Goal: Task Accomplishment & Management: Complete application form

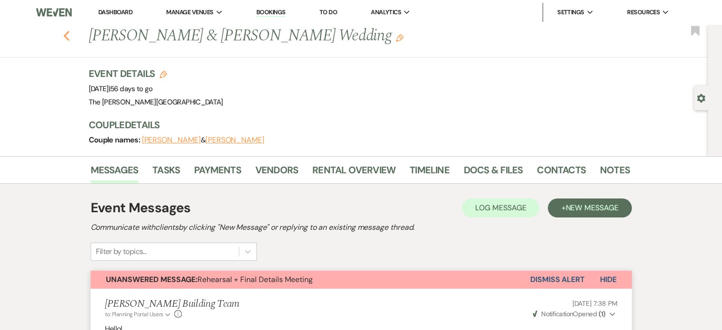
click at [69, 34] on icon "Previous" at bounding box center [66, 35] width 7 height 11
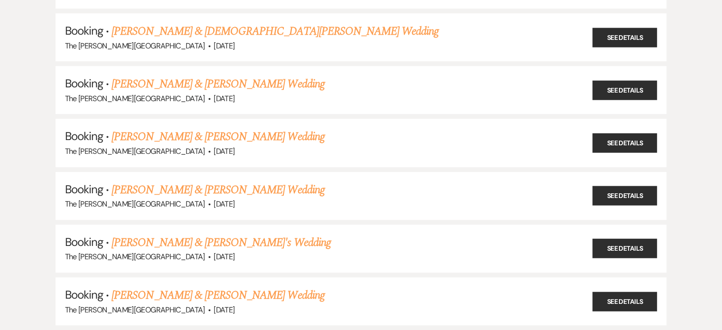
scroll to position [538, 0]
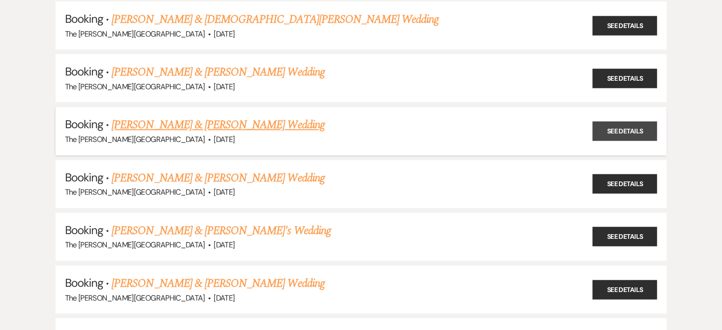
click at [625, 127] on link "See Details" at bounding box center [624, 131] width 65 height 19
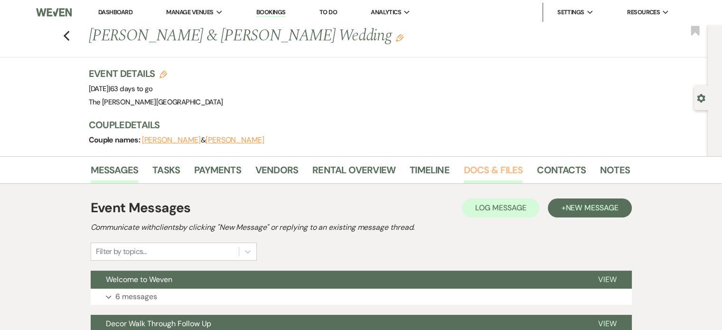
click at [481, 169] on link "Docs & Files" at bounding box center [493, 172] width 59 height 21
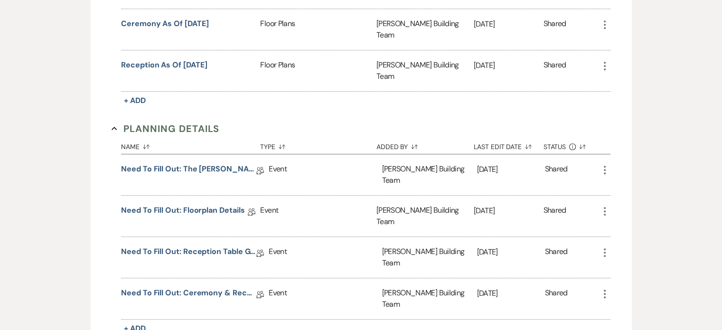
scroll to position [513, 0]
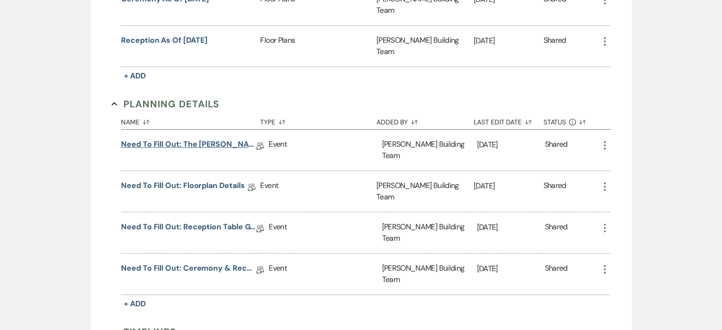
click at [220, 139] on link "Need to Fill Out: The Harris Building Planning Document" at bounding box center [188, 146] width 135 height 15
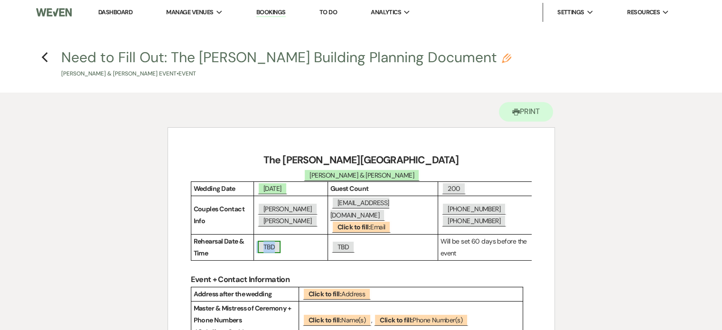
click at [276, 241] on span "TBD" at bounding box center [269, 247] width 23 height 12
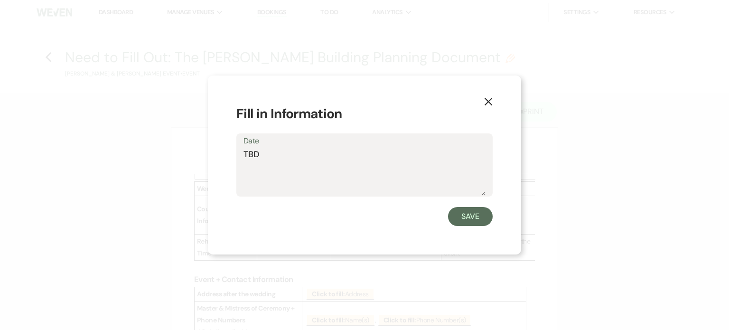
drag, startPoint x: 264, startPoint y: 151, endPoint x: 234, endPoint y: 147, distance: 30.7
click at [234, 147] on div "X Fill in Information Date TBD Save" at bounding box center [364, 164] width 313 height 179
type textarea "Thur 10/16"
click at [475, 224] on button "Save" at bounding box center [470, 216] width 45 height 19
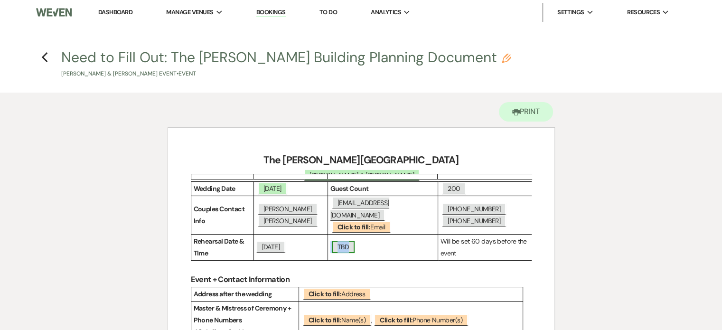
click at [347, 241] on span "TBD" at bounding box center [343, 247] width 23 height 12
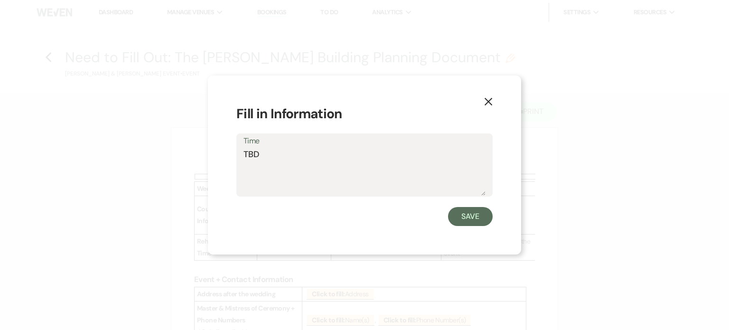
drag, startPoint x: 258, startPoint y: 153, endPoint x: 241, endPoint y: 152, distance: 17.1
click at [241, 152] on div "Time TBD" at bounding box center [364, 164] width 256 height 63
type textarea "5:30 or 6pm"
click at [463, 217] on button "Save" at bounding box center [470, 216] width 45 height 19
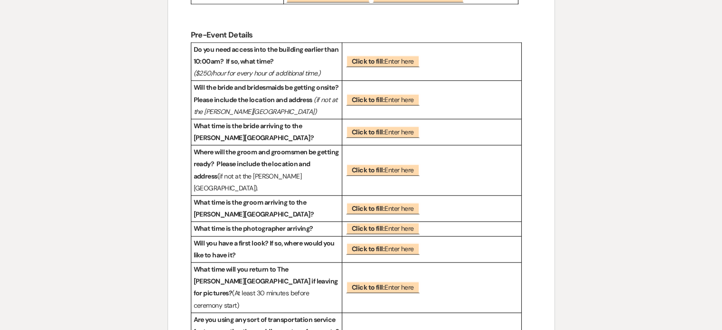
scroll to position [925, 0]
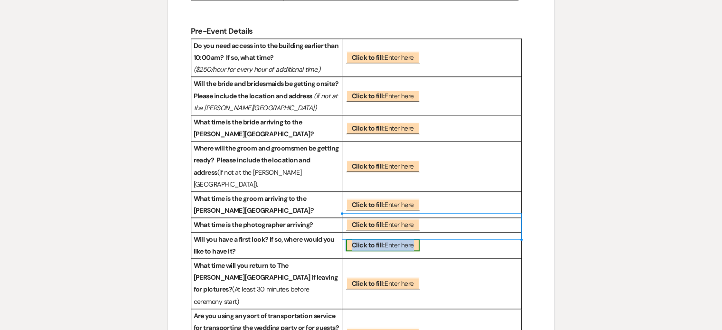
click at [382, 241] on b "Click to fill:" at bounding box center [368, 245] width 33 height 9
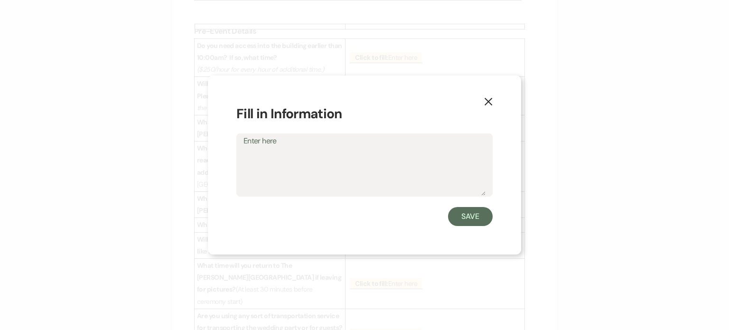
click at [489, 102] on use "button" at bounding box center [489, 102] width 8 height 8
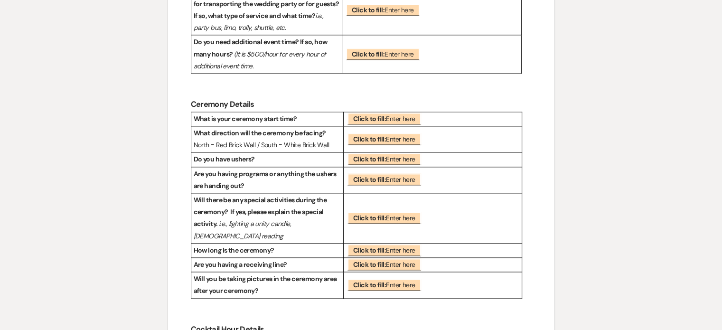
scroll to position [1252, 0]
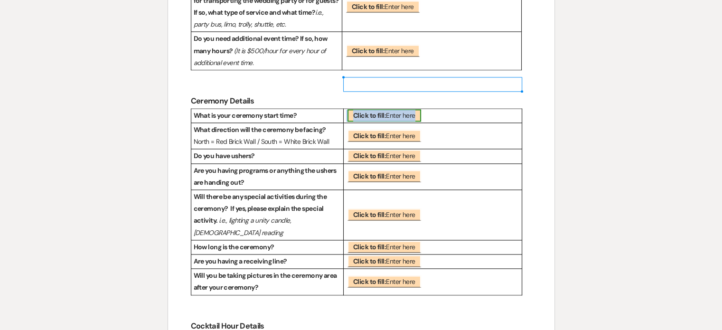
click at [387, 109] on span "Click to fill: Enter here" at bounding box center [384, 115] width 74 height 12
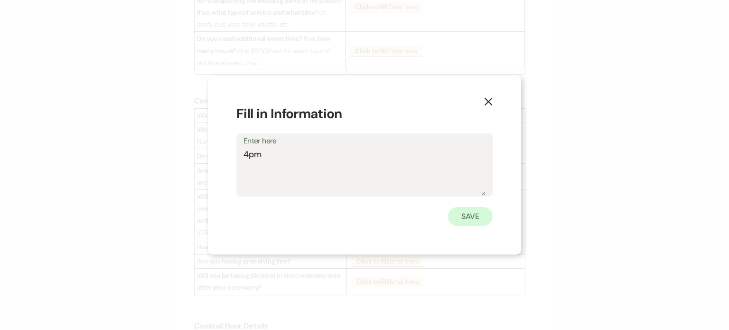
type textarea "4pm"
click at [462, 214] on button "Save" at bounding box center [470, 216] width 45 height 19
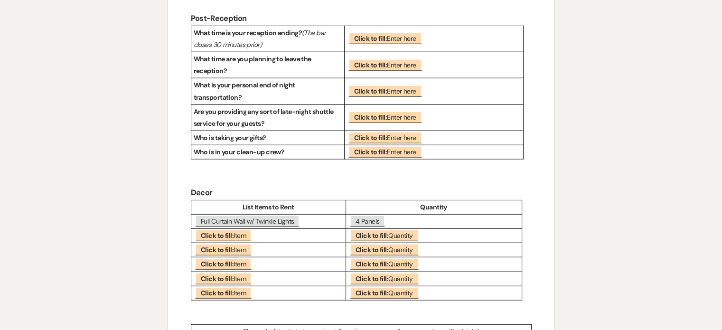
scroll to position [1870, 0]
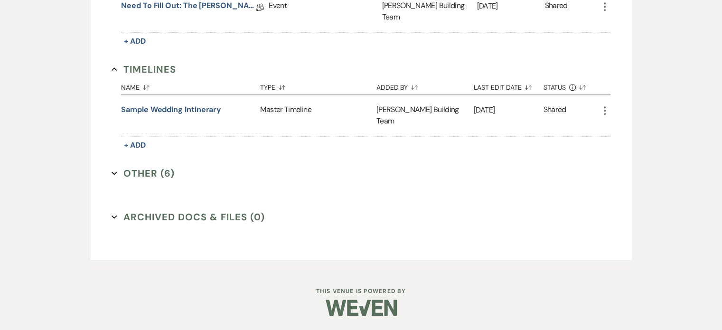
scroll to position [513, 0]
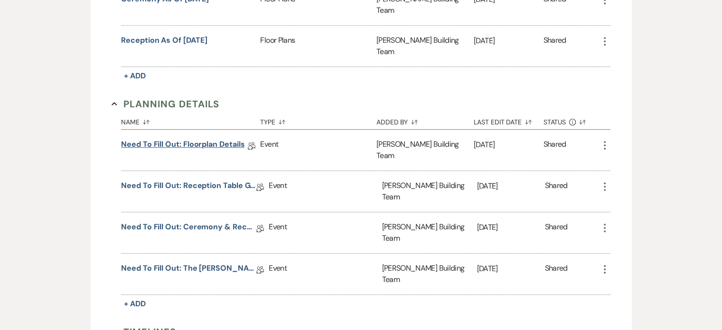
click at [211, 139] on link "Need to Fill Out: Floorplan Details" at bounding box center [182, 146] width 123 height 15
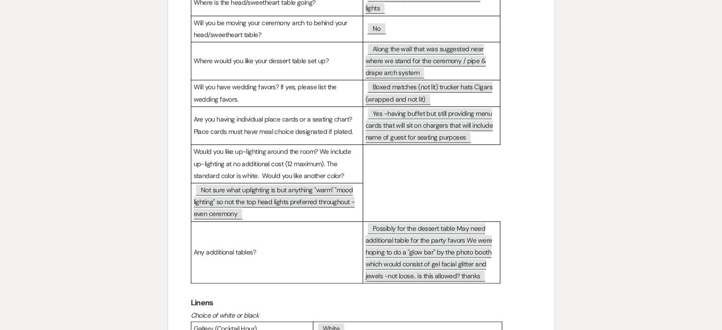
scroll to position [248, 0]
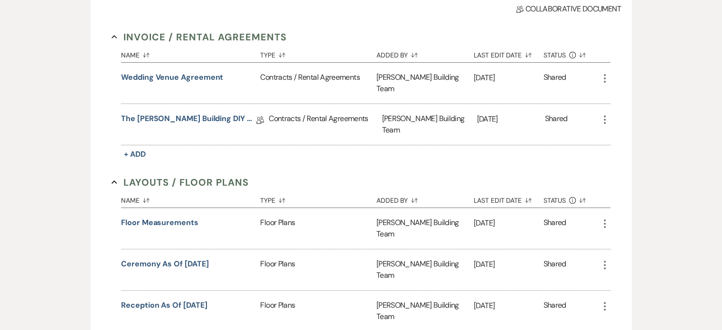
scroll to position [513, 0]
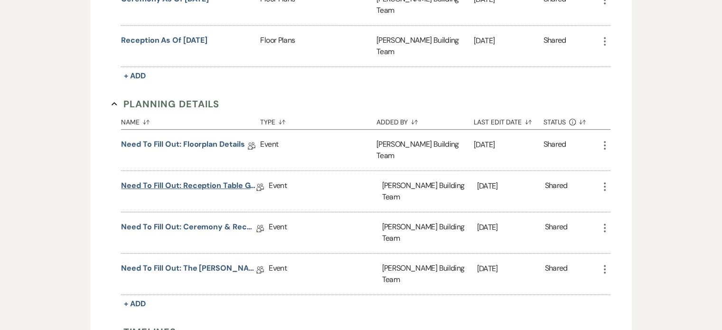
click at [210, 180] on link "Need to Fill Out: Reception Table Guest Count" at bounding box center [188, 187] width 135 height 15
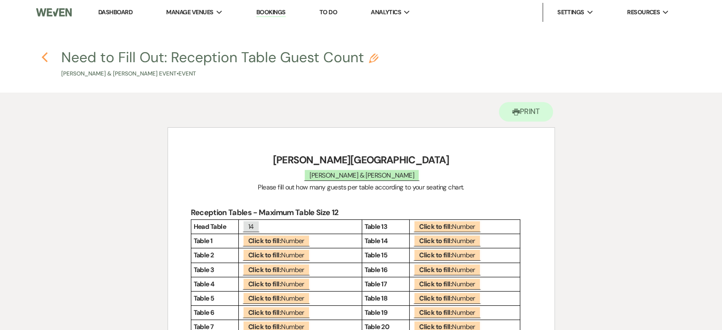
click at [45, 58] on icon "Previous" at bounding box center [44, 57] width 7 height 11
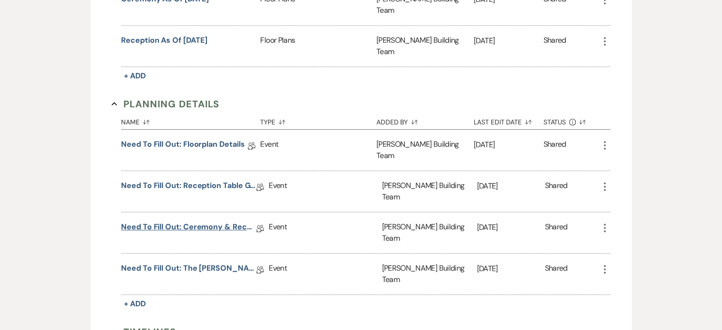
click at [197, 221] on link "Need to Fill Out: Ceremony & Reception Details" at bounding box center [188, 228] width 135 height 15
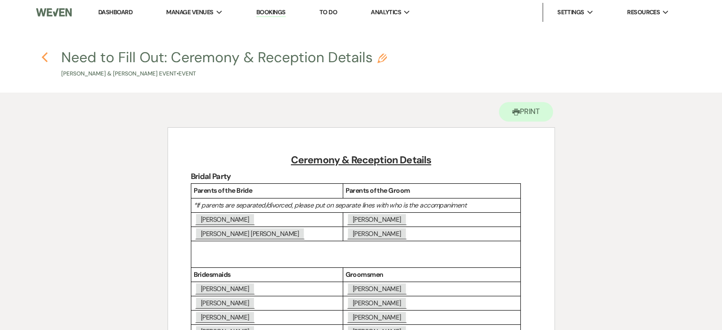
click at [46, 57] on icon "Previous" at bounding box center [44, 57] width 7 height 11
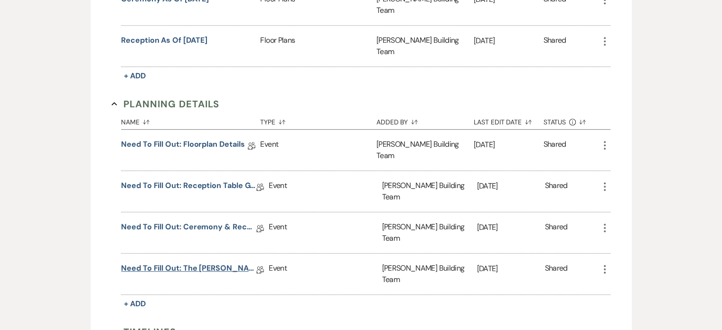
click at [202, 262] on link "Need to Fill Out: The Harris Building Planning Document" at bounding box center [188, 269] width 135 height 15
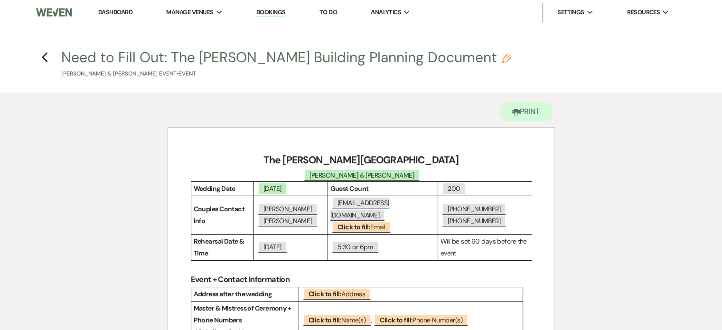
click at [49, 57] on h4 "Previous Need to Fill Out: The Harris Building Planning Document Pencil Rachael…" at bounding box center [361, 62] width 684 height 31
click at [46, 56] on icon "Previous" at bounding box center [44, 57] width 7 height 11
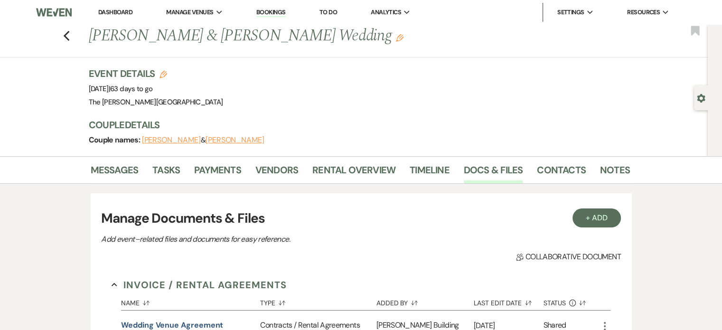
scroll to position [513, 0]
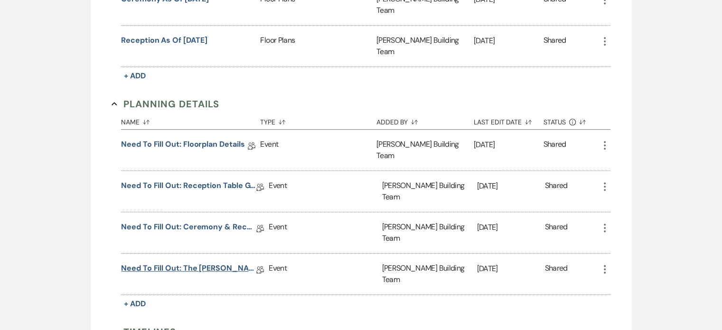
click at [208, 262] on link "Need to Fill Out: The Harris Building Planning Document" at bounding box center [188, 269] width 135 height 15
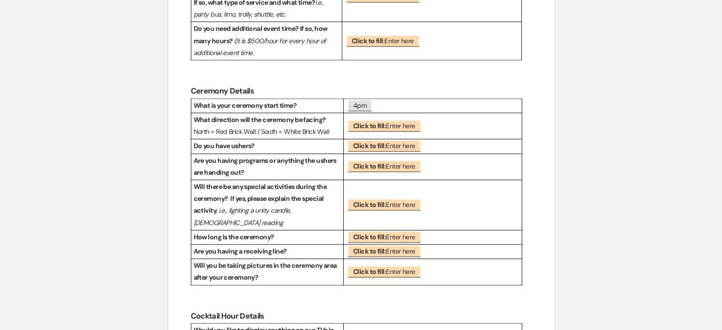
scroll to position [1247, 0]
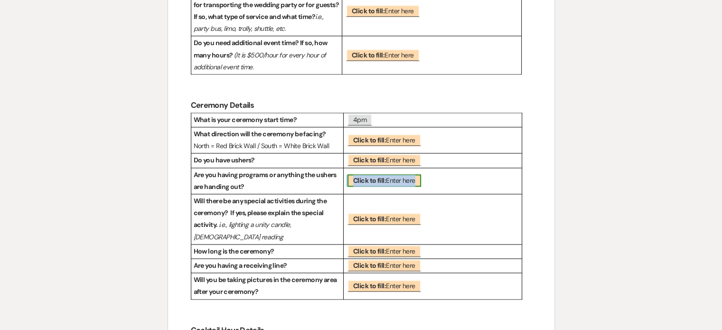
click at [382, 176] on b "Click to fill:" at bounding box center [369, 180] width 33 height 9
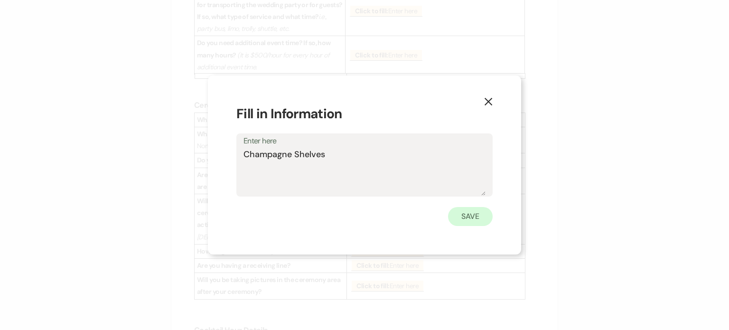
type textarea "Champagne Shelves"
click at [470, 212] on button "Save" at bounding box center [470, 216] width 45 height 19
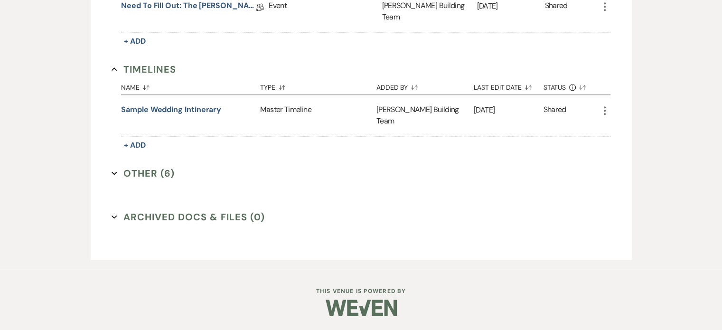
scroll to position [513, 0]
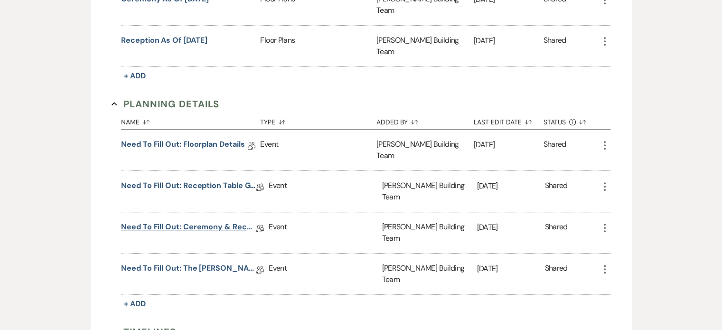
click at [222, 221] on link "Need to Fill Out: Ceremony & Reception Details" at bounding box center [188, 228] width 135 height 15
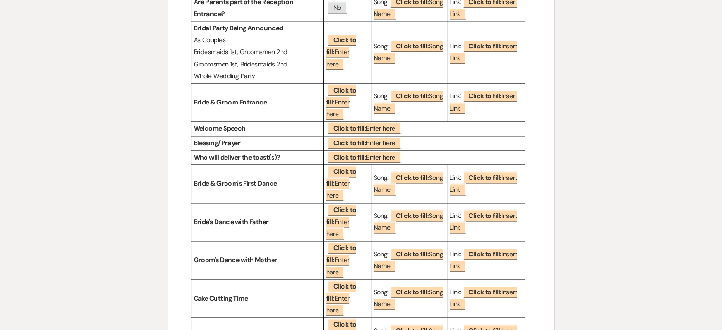
scroll to position [1331, 0]
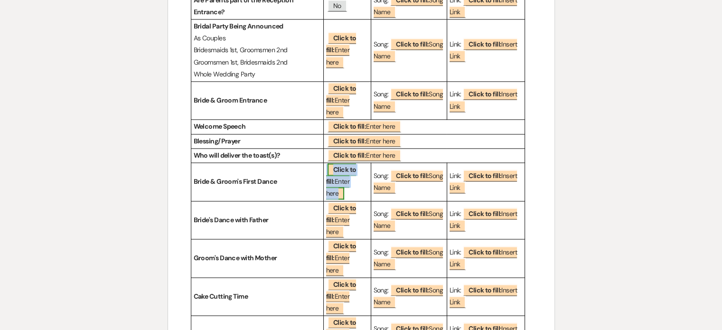
click at [340, 163] on span "Click to fill: Enter here" at bounding box center [341, 181] width 30 height 36
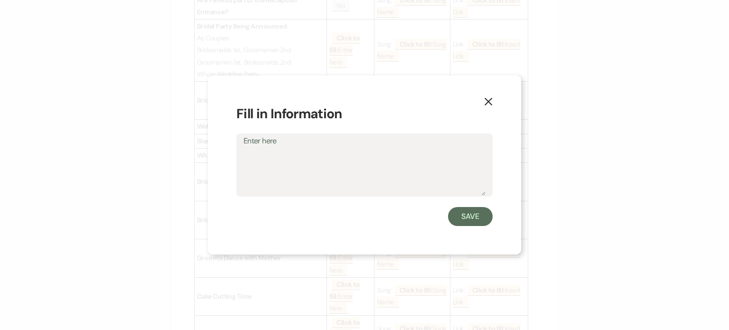
click at [338, 150] on textarea "Enter here" at bounding box center [365, 171] width 242 height 47
type textarea "With My by 741"
click at [475, 216] on button "Save" at bounding box center [470, 216] width 45 height 19
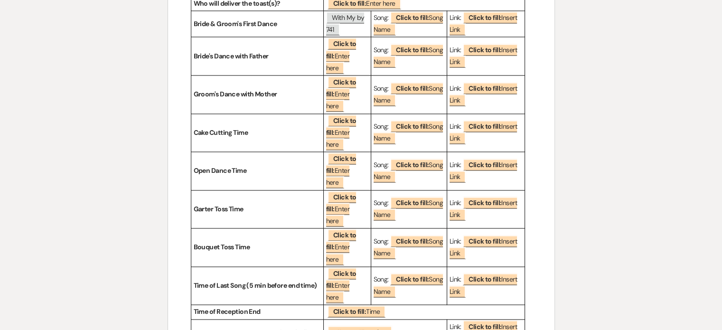
scroll to position [1513, 0]
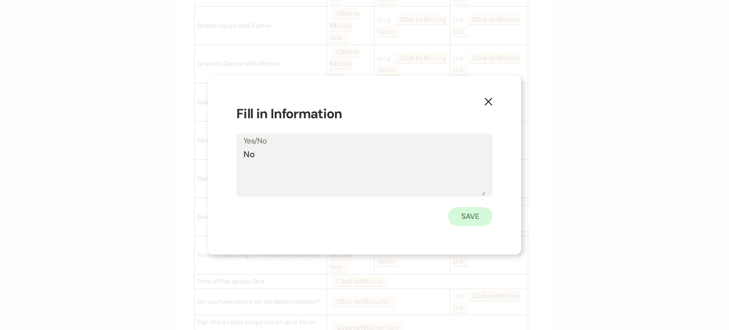
type textarea "No"
click at [464, 214] on button "Save" at bounding box center [470, 216] width 45 height 19
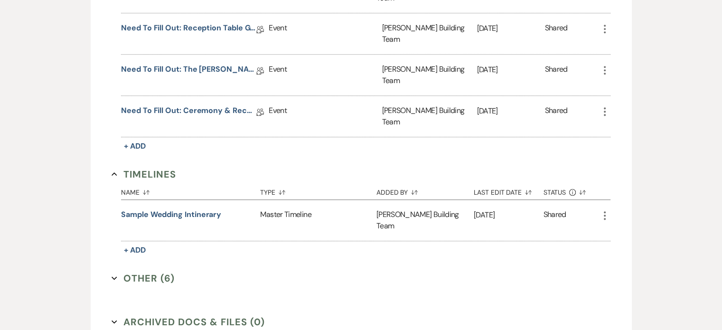
scroll to position [672, 0]
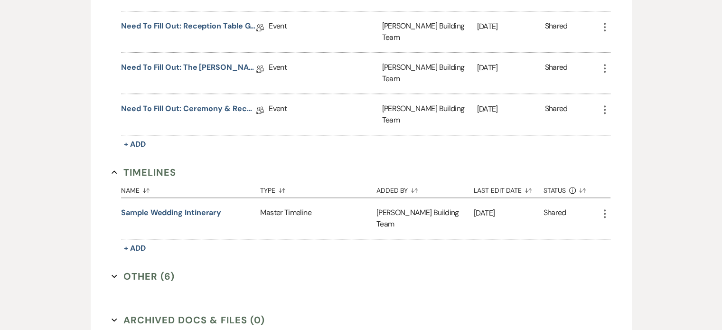
click at [127, 269] on button "Other (6) Expand" at bounding box center [143, 276] width 63 height 14
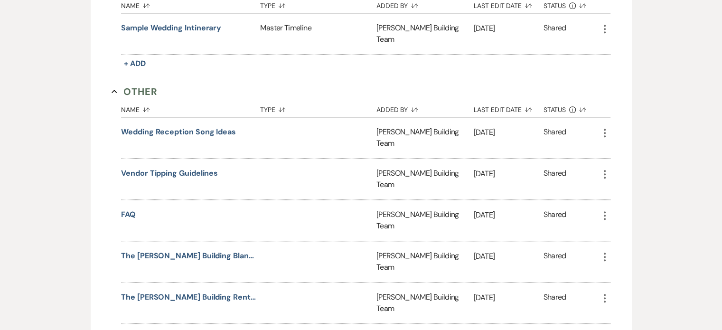
scroll to position [863, 0]
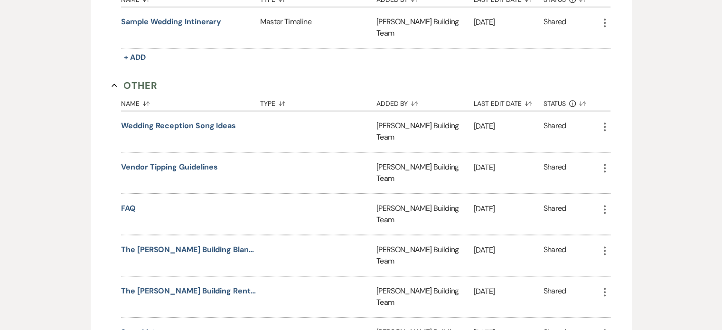
click at [141, 327] on link "Song List" at bounding box center [138, 334] width 34 height 15
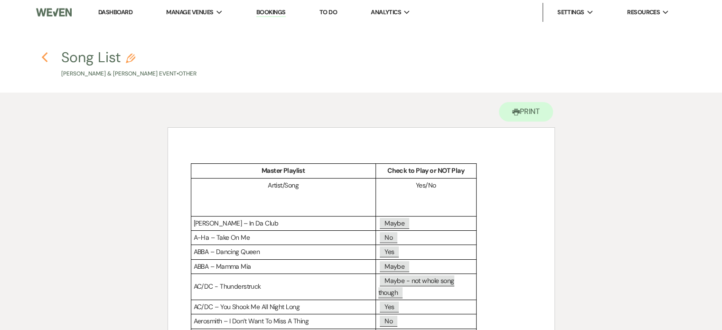
click at [45, 58] on icon "Previous" at bounding box center [44, 57] width 7 height 11
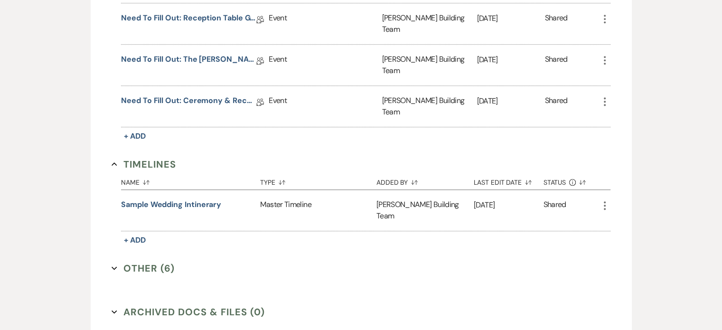
click at [157, 261] on button "Other (6) Expand" at bounding box center [143, 268] width 63 height 14
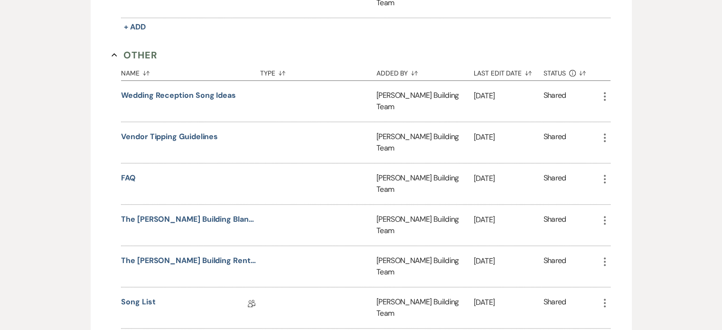
scroll to position [902, 0]
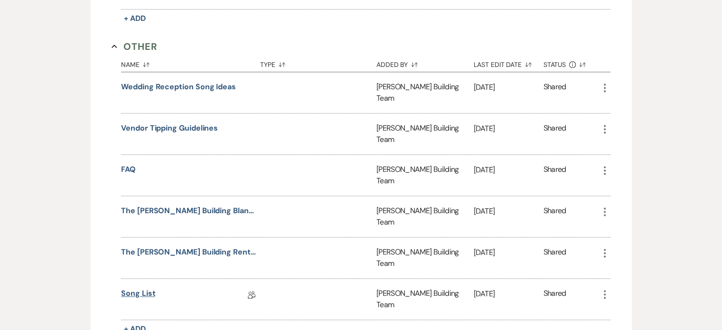
click at [133, 288] on link "Song List" at bounding box center [138, 295] width 34 height 15
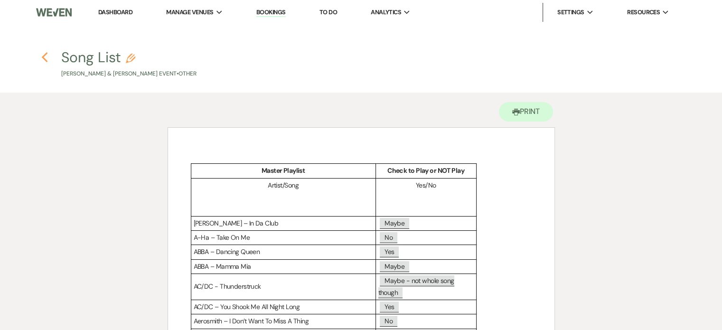
click at [43, 60] on icon "Previous" at bounding box center [44, 57] width 7 height 11
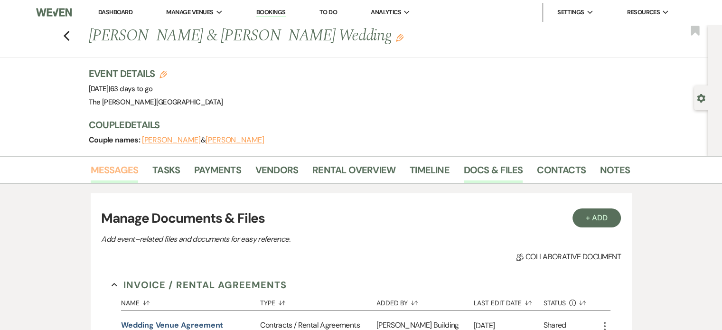
click at [117, 168] on link "Messages" at bounding box center [115, 172] width 48 height 21
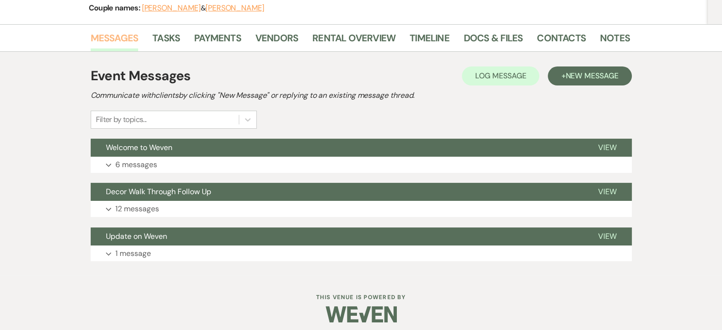
scroll to position [137, 0]
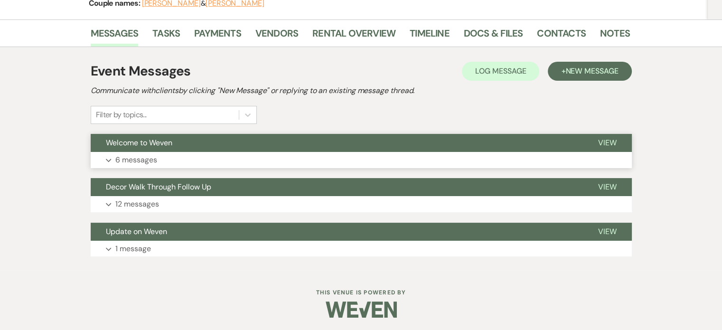
click at [138, 162] on p "6 messages" at bounding box center [136, 160] width 42 height 12
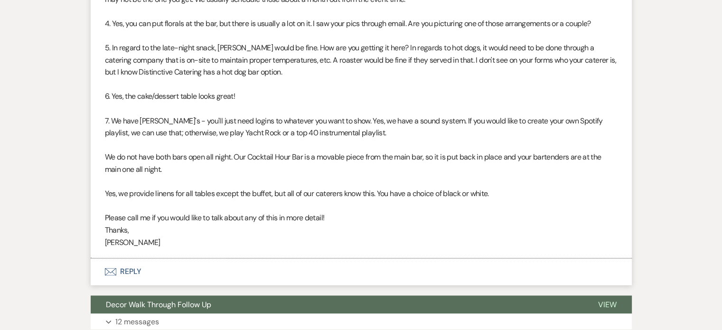
scroll to position [1597, 0]
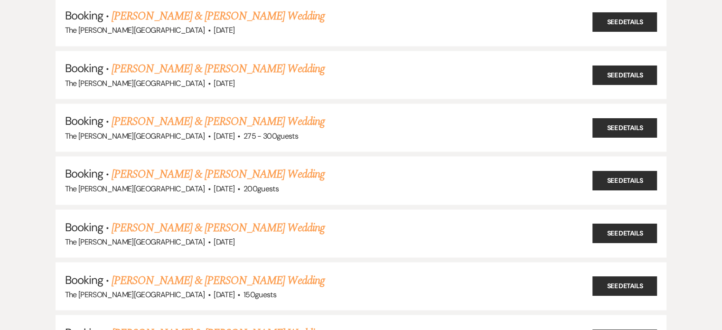
scroll to position [538, 0]
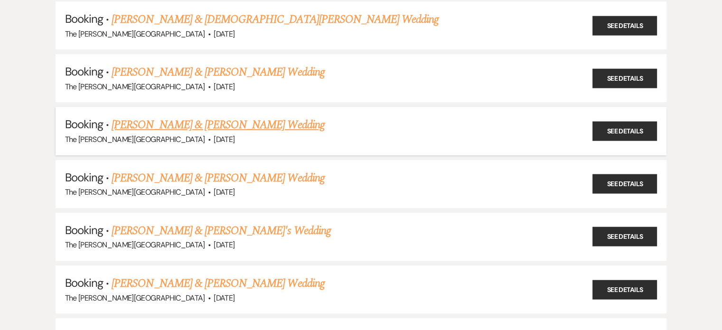
click at [205, 122] on link "Rachael Petzak & Brian DeMaagd's Wedding" at bounding box center [218, 124] width 213 height 17
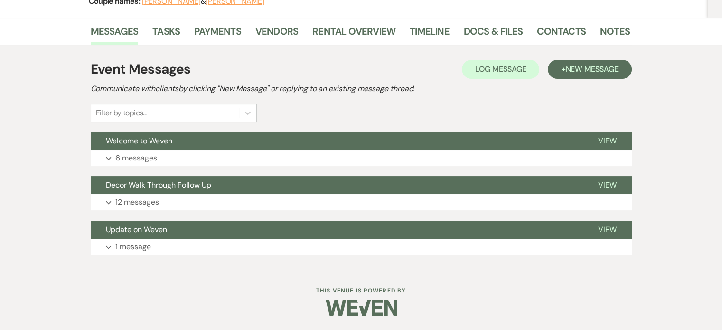
scroll to position [138, 0]
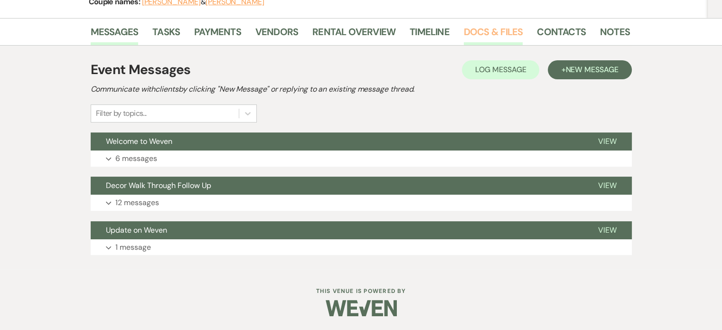
click at [477, 33] on link "Docs & Files" at bounding box center [493, 34] width 59 height 21
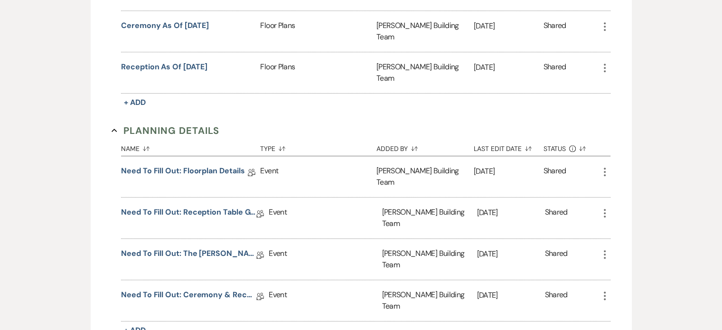
scroll to position [497, 0]
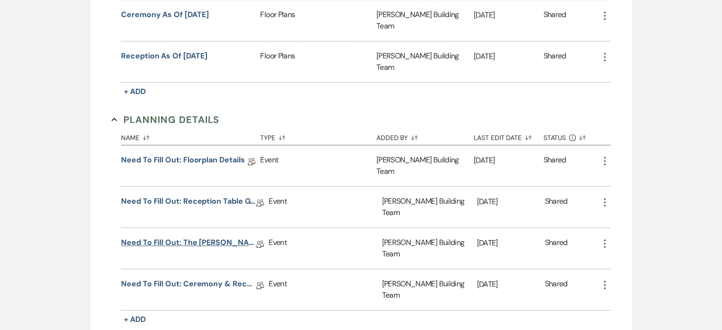
click at [213, 237] on link "Need to Fill Out: The Harris Building Planning Document" at bounding box center [188, 244] width 135 height 15
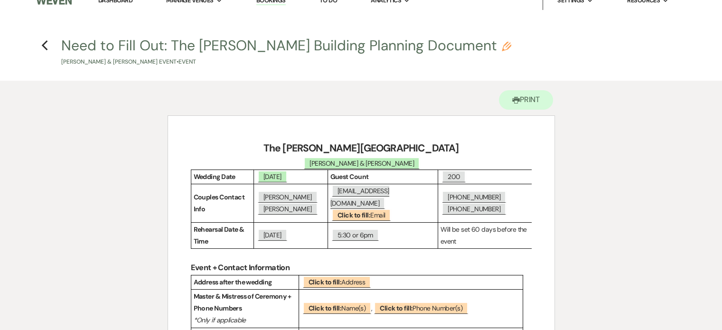
scroll to position [5, 0]
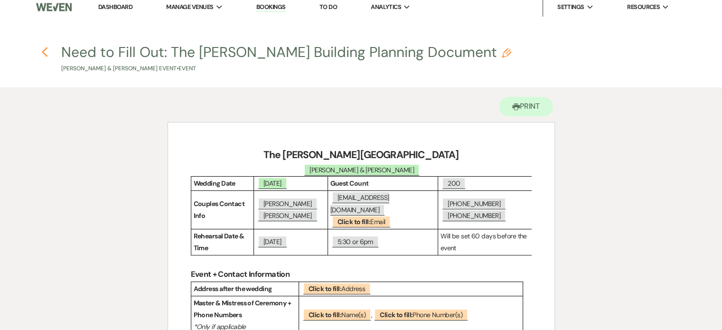
click at [42, 50] on icon "Previous" at bounding box center [44, 52] width 7 height 11
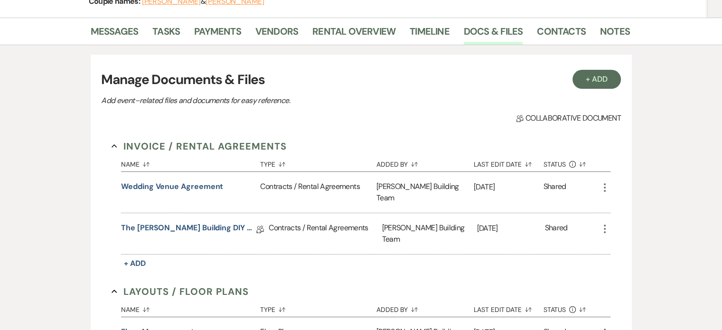
scroll to position [126, 0]
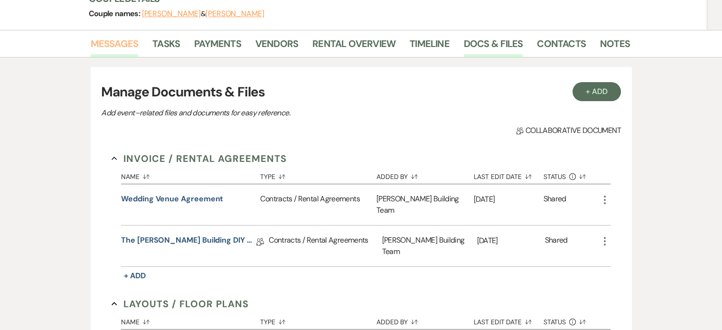
click at [109, 43] on link "Messages" at bounding box center [115, 46] width 48 height 21
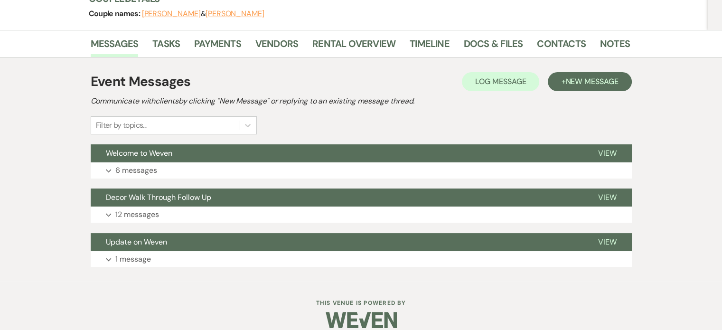
drag, startPoint x: 196, startPoint y: 13, endPoint x: 146, endPoint y: 13, distance: 49.8
click at [146, 13] on span "Rachael Petzak & Brian DeMaagd" at bounding box center [203, 13] width 122 height 9
copy button "Rachael Petzak"
click at [244, 15] on button "Brian DeMaagd" at bounding box center [235, 14] width 59 height 8
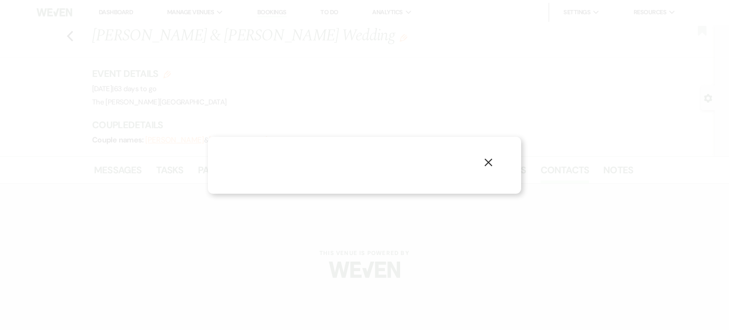
select select "1"
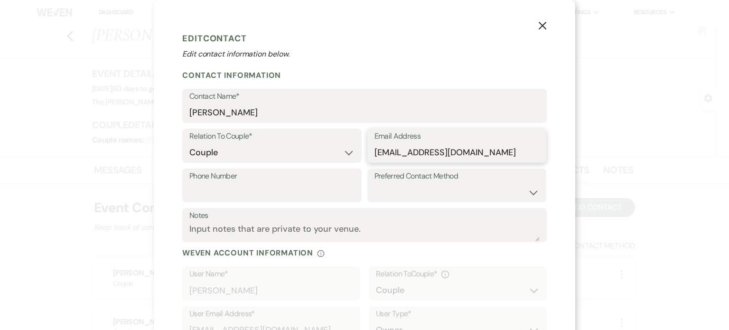
click at [404, 152] on input "rpandbd@gmail.com" at bounding box center [457, 152] width 165 height 19
click at [538, 24] on icon "X" at bounding box center [542, 25] width 9 height 9
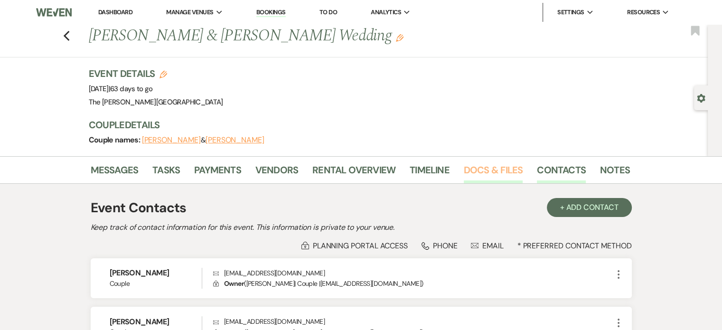
click at [491, 171] on link "Docs & Files" at bounding box center [493, 172] width 59 height 21
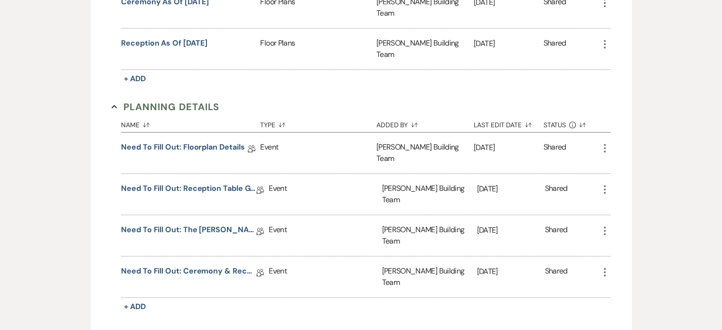
scroll to position [542, 0]
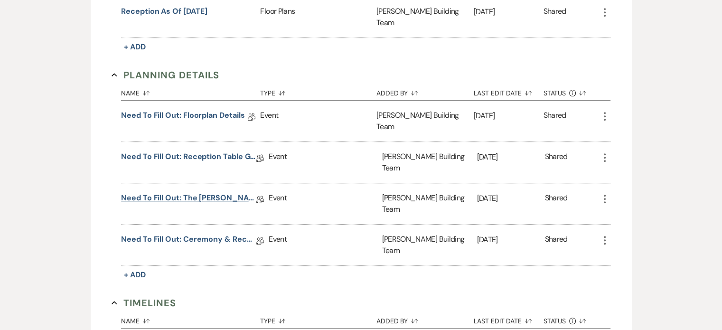
click at [212, 192] on link "Need to Fill Out: The Harris Building Planning Document" at bounding box center [188, 199] width 135 height 15
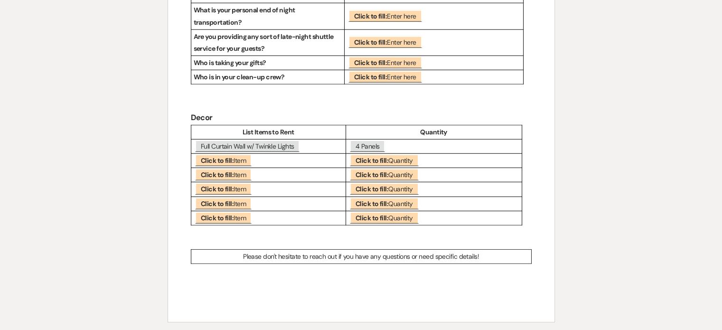
scroll to position [2558, 0]
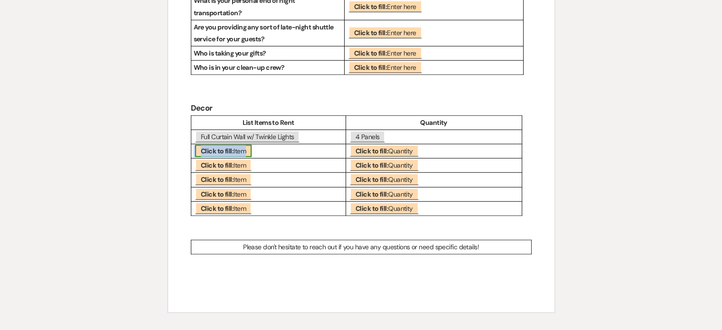
click at [241, 145] on span "Click to fill: Item" at bounding box center [223, 151] width 56 height 12
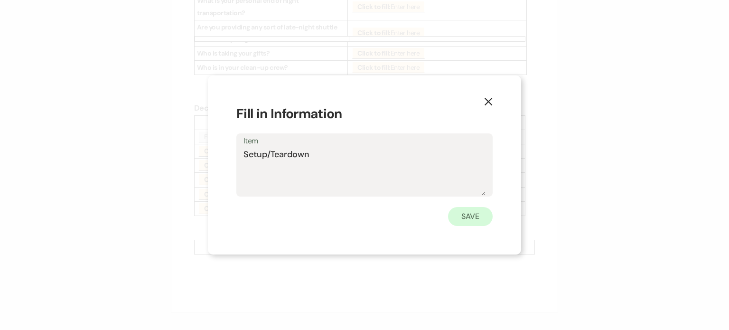
type textarea "Setup/Teardown"
click at [478, 215] on button "Save" at bounding box center [470, 216] width 45 height 19
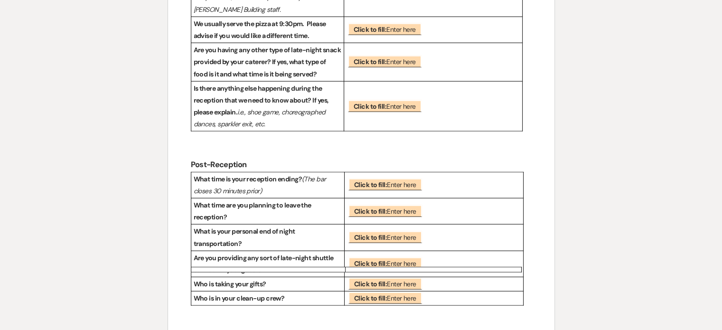
scroll to position [2163, 0]
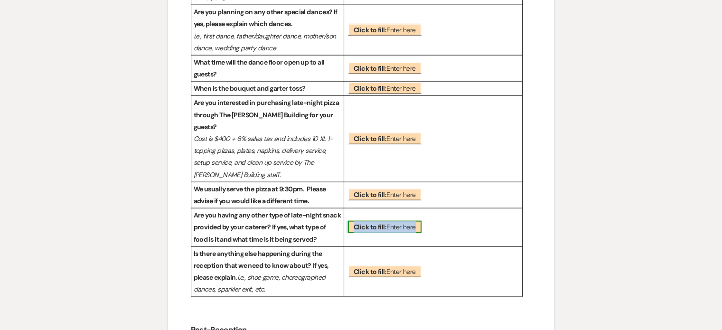
click at [384, 223] on b "Click to fill:" at bounding box center [370, 227] width 33 height 9
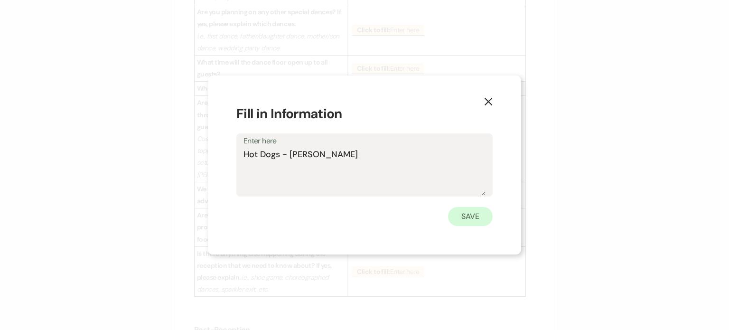
type textarea "Hot Dogs - Gilmore"
click at [482, 219] on button "Save" at bounding box center [470, 216] width 45 height 19
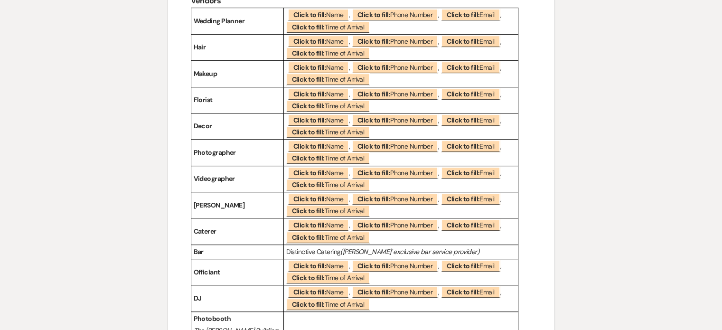
scroll to position [454, 0]
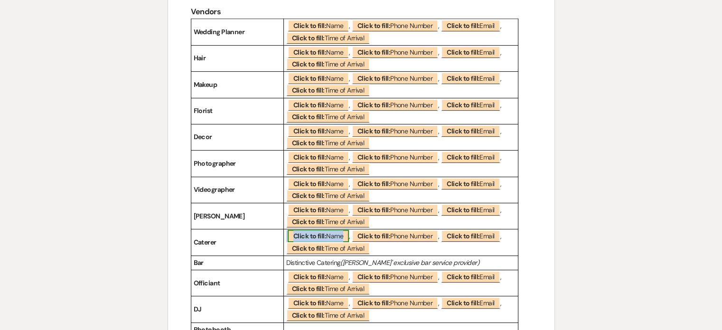
click at [329, 230] on span "Click to fill: Name" at bounding box center [318, 236] width 61 height 12
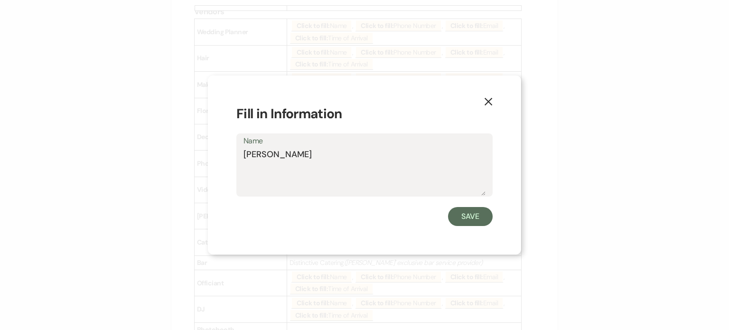
type textarea "Gilmore"
click at [482, 203] on form "Fill in Information Name Gilmore Save" at bounding box center [364, 165] width 256 height 122
click at [477, 213] on button "Save" at bounding box center [470, 216] width 45 height 19
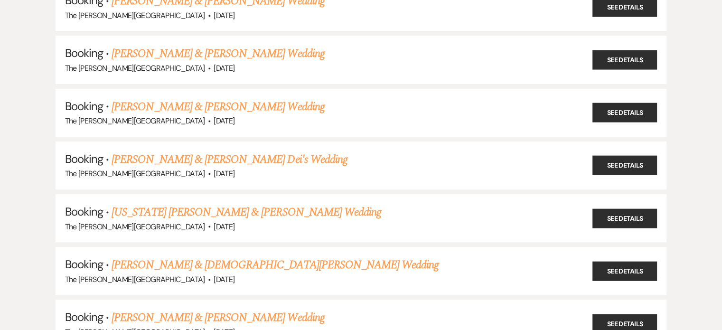
scroll to position [290, 0]
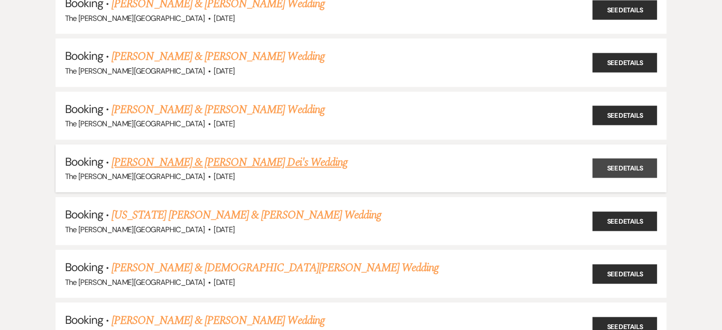
click at [633, 161] on link "See Details" at bounding box center [624, 168] width 65 height 19
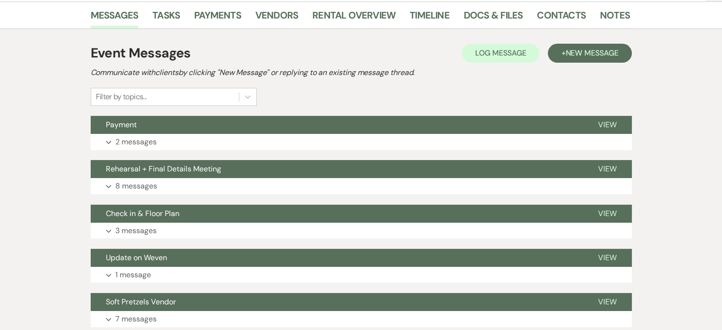
scroll to position [149, 0]
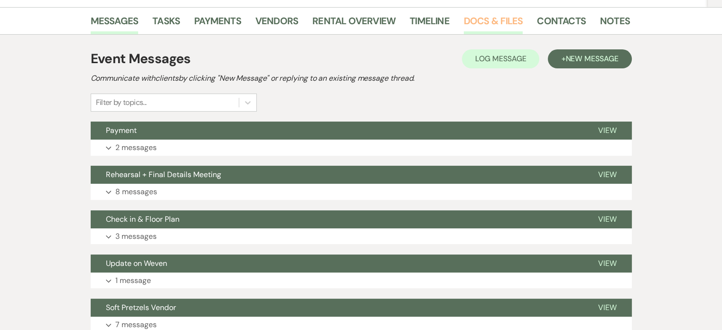
click at [487, 18] on link "Docs & Files" at bounding box center [493, 23] width 59 height 21
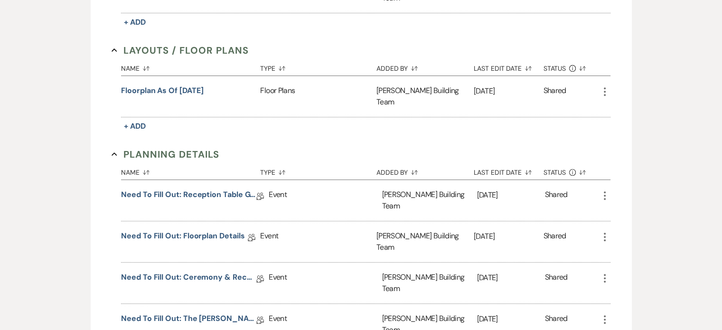
scroll to position [401, 0]
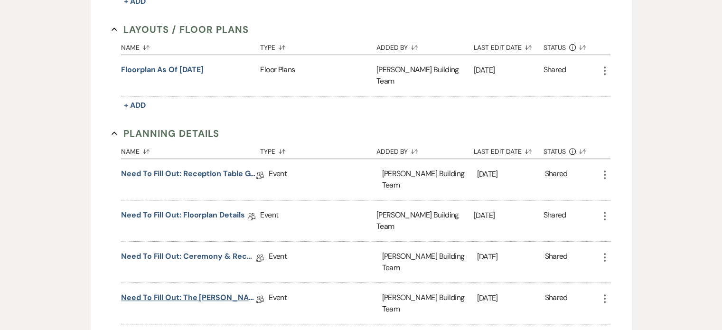
click at [217, 292] on link "Need to Fill Out: The Harris Building Planning Document" at bounding box center [188, 299] width 135 height 15
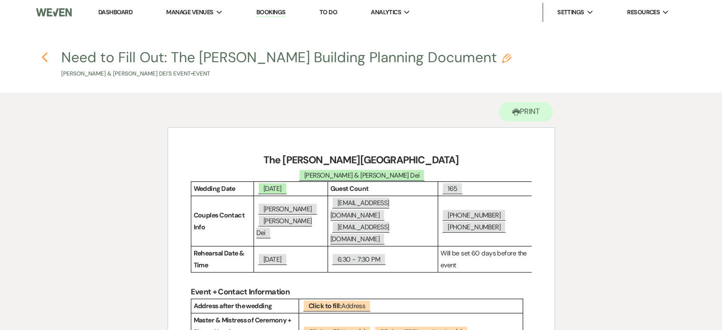
click at [42, 53] on icon "Previous" at bounding box center [44, 57] width 7 height 11
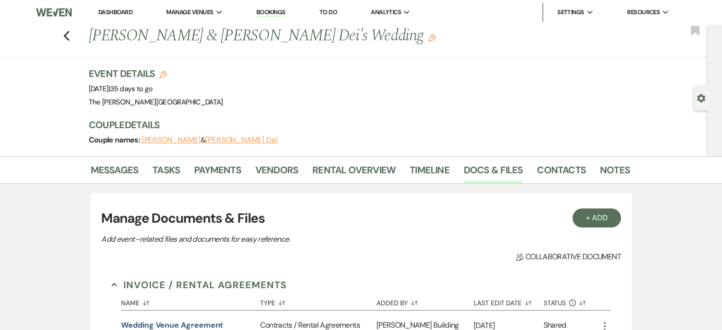
scroll to position [401, 0]
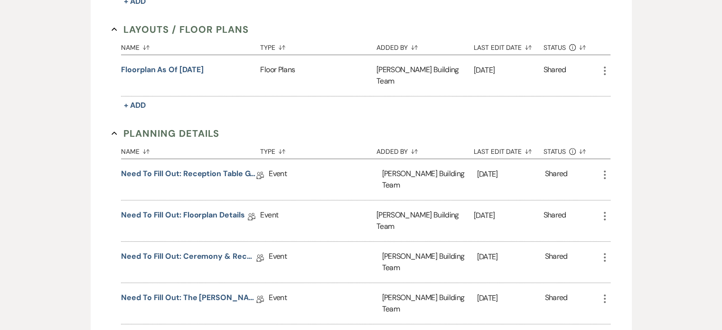
scroll to position [290, 0]
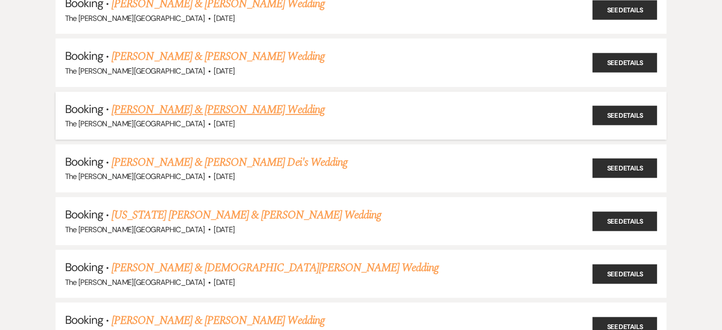
click at [262, 104] on link "Katherine Grassi & Nick Shaw's Wedding" at bounding box center [218, 109] width 213 height 17
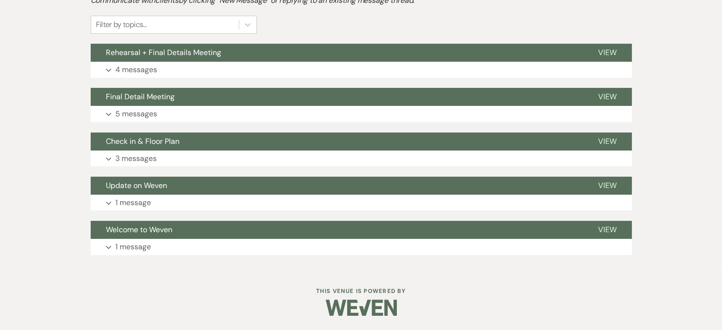
scroll to position [226, 0]
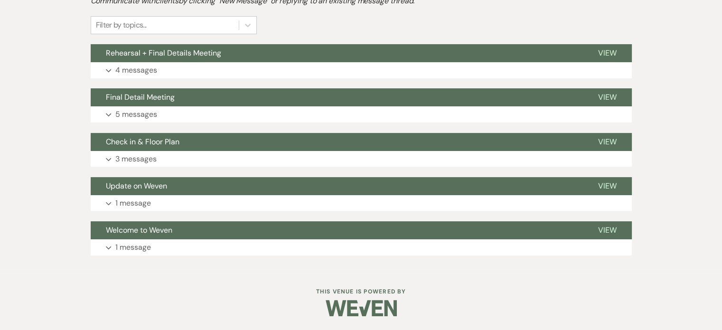
scroll to position [290, 0]
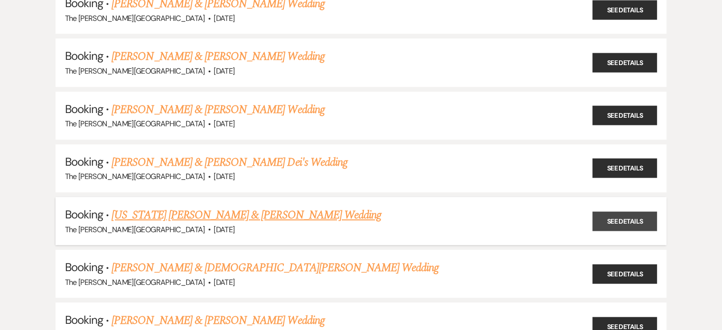
click at [617, 219] on link "See Details" at bounding box center [624, 220] width 65 height 19
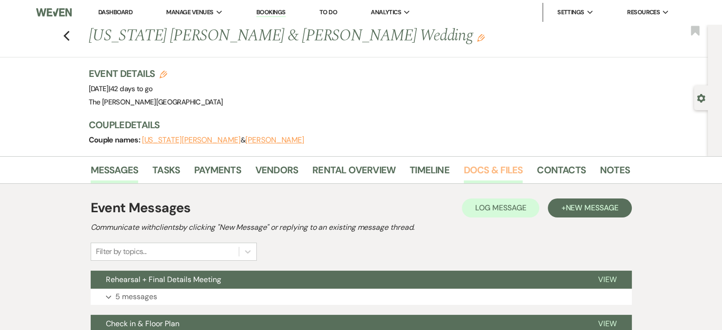
click at [505, 167] on link "Docs & Files" at bounding box center [493, 172] width 59 height 21
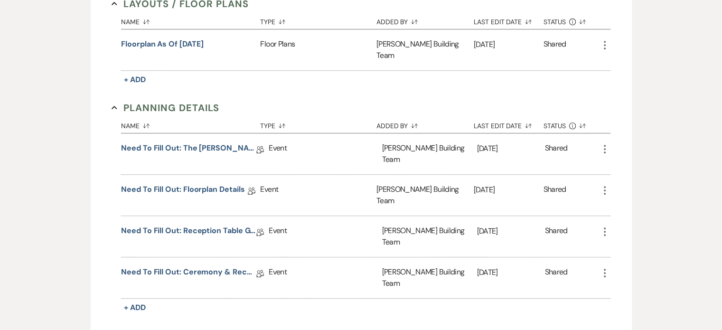
scroll to position [427, 0]
click at [219, 141] on link "Need to Fill Out: The Harris Building Planning Document" at bounding box center [188, 148] width 135 height 15
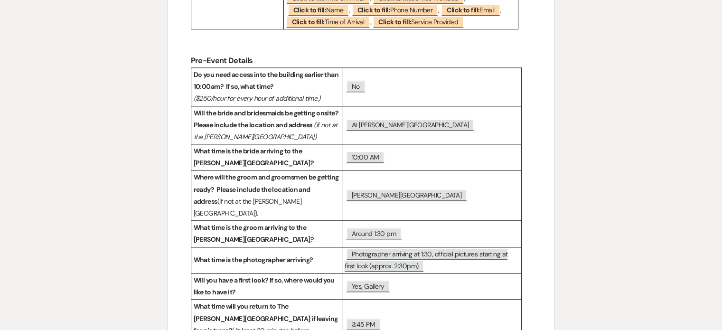
scroll to position [700, 0]
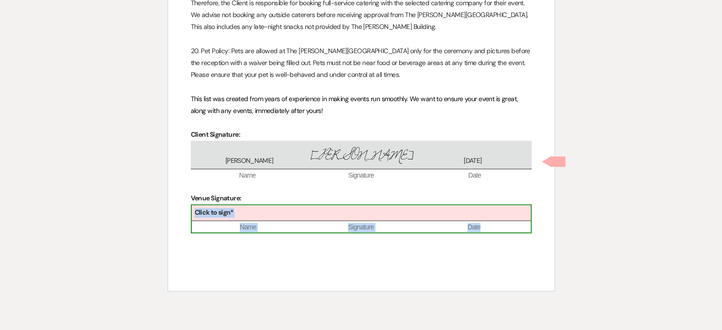
click at [296, 205] on div "Click to sign*" at bounding box center [361, 213] width 339 height 16
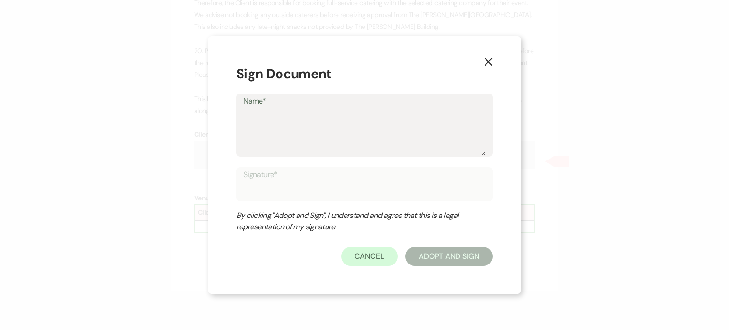
type textarea "J"
type input "J"
type textarea "JE"
type input "JE"
type textarea "JEn"
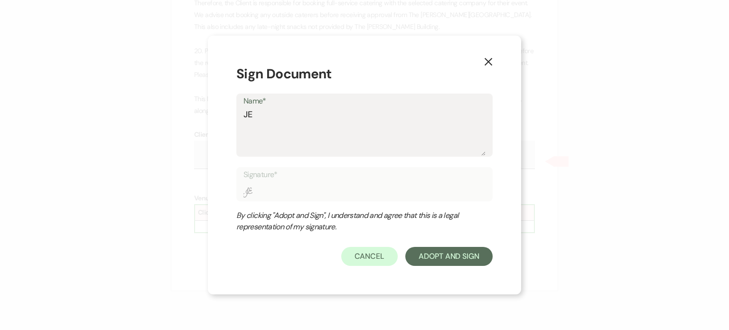
type input "JEn"
type textarea "JEnn"
type input "JEnn"
type textarea "JEnni"
type input "JEnni"
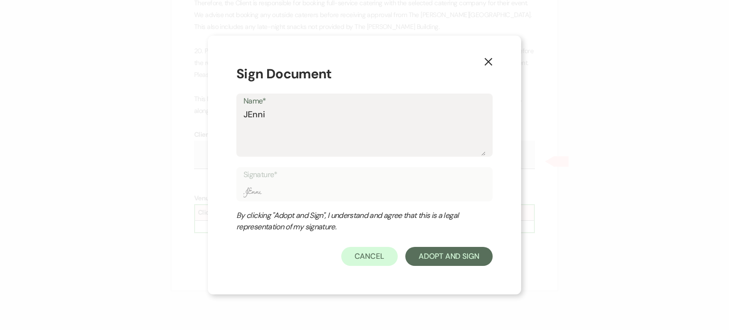
type textarea "JEnn"
type input "JEnn"
type textarea "JEn"
type input "JEn"
type textarea "JE"
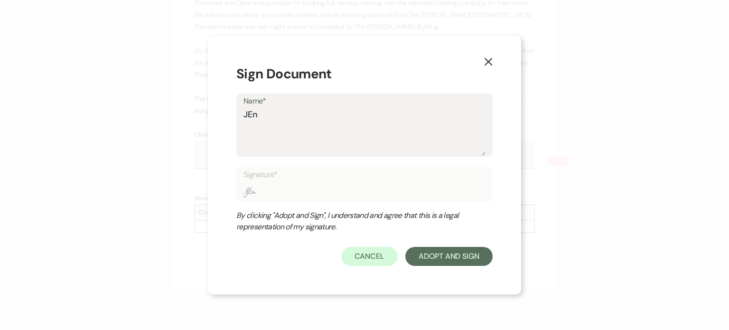
type input "JE"
type textarea "J"
type input "J"
type textarea "Je"
type input "Je"
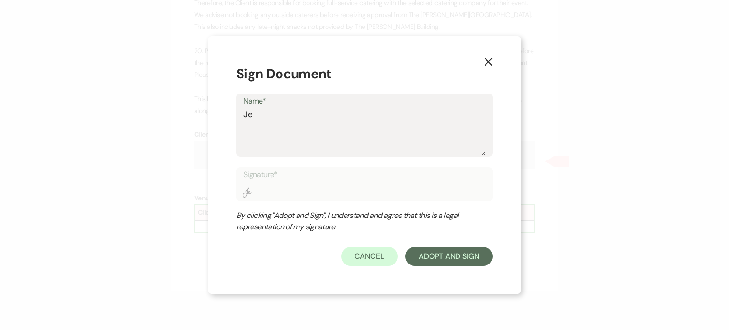
type textarea "[PERSON_NAME]"
type input "[PERSON_NAME]"
type textarea "Jenn"
type input "Jenn"
type textarea "Jenni"
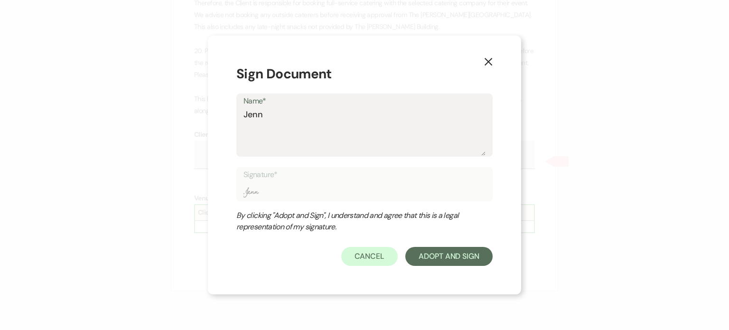
type input "Jenni"
type textarea "[PERSON_NAME]"
type input "[PERSON_NAME]"
type textarea "[PERSON_NAME]"
type input "[PERSON_NAME]"
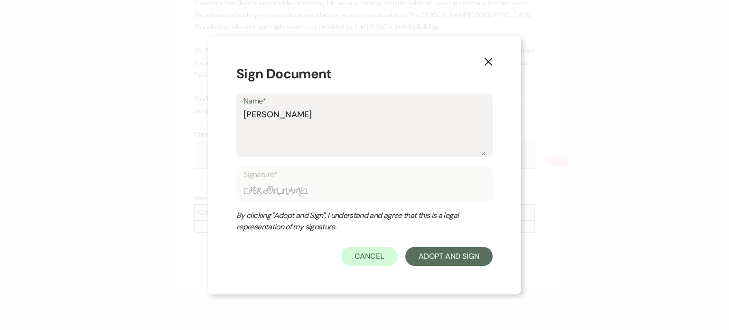
type textarea "[PERSON_NAME]"
type input "[PERSON_NAME]"
type textarea "[PERSON_NAME]"
type input "[PERSON_NAME]"
type textarea "[PERSON_NAME]"
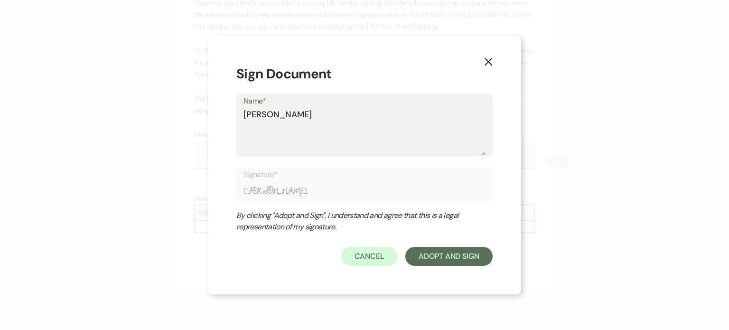
type input "[PERSON_NAME]"
type textarea "[PERSON_NAME]"
type input "[PERSON_NAME]"
type textarea "[PERSON_NAME]"
type input "[PERSON_NAME]"
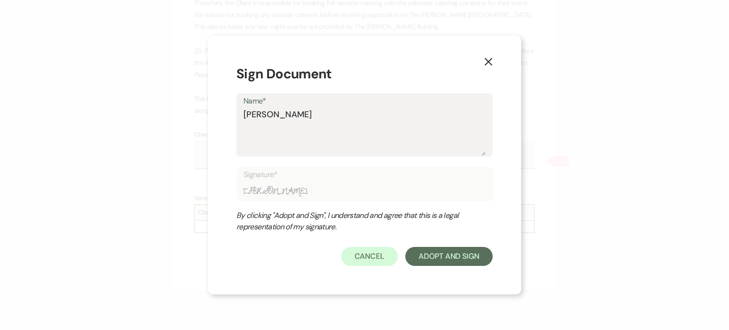
type textarea "[PERSON_NAME]"
type input "[PERSON_NAME]"
type textarea "[PERSON_NAME]"
type input "[PERSON_NAME]"
type textarea "[PERSON_NAME]"
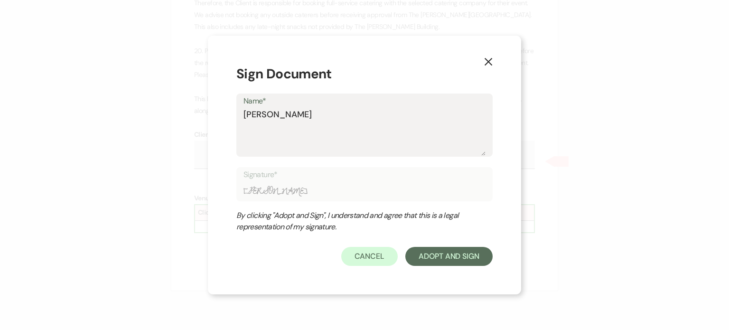
type input "[PERSON_NAME]"
type textarea "[PERSON_NAME]"
type input "[PERSON_NAME]"
type textarea "[PERSON_NAME]"
click at [431, 260] on button "Adopt And Sign" at bounding box center [448, 256] width 87 height 19
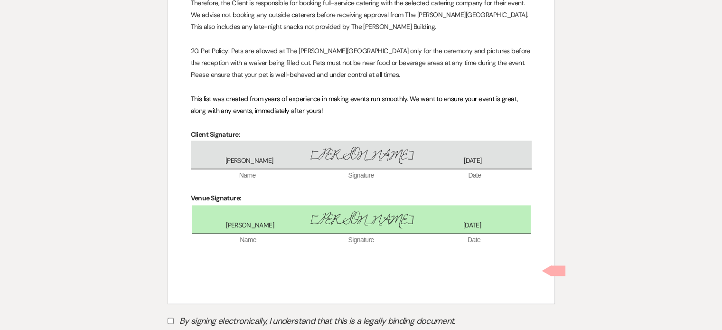
scroll to position [1518, 0]
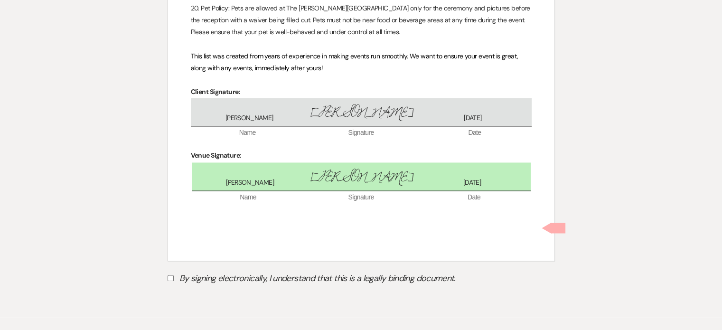
click at [170, 275] on input "By signing electronically, I understand that this is a legally binding document." at bounding box center [171, 278] width 6 height 6
checkbox input "true"
click at [211, 293] on button "Submit" at bounding box center [201, 301] width 66 height 17
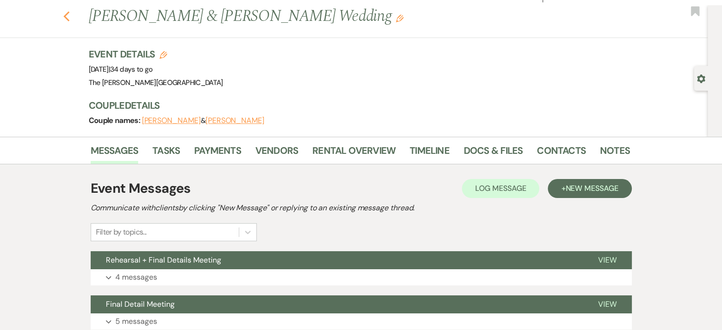
click at [69, 18] on use "button" at bounding box center [66, 16] width 6 height 10
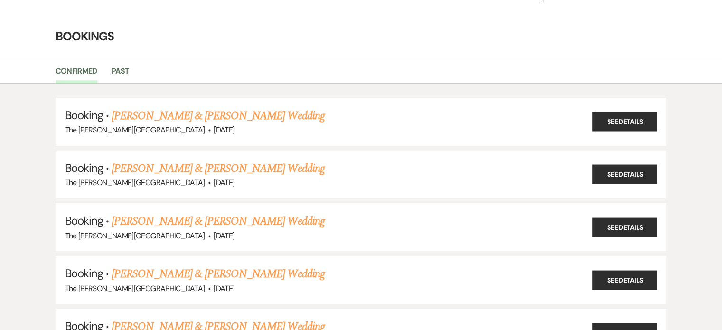
scroll to position [292, 0]
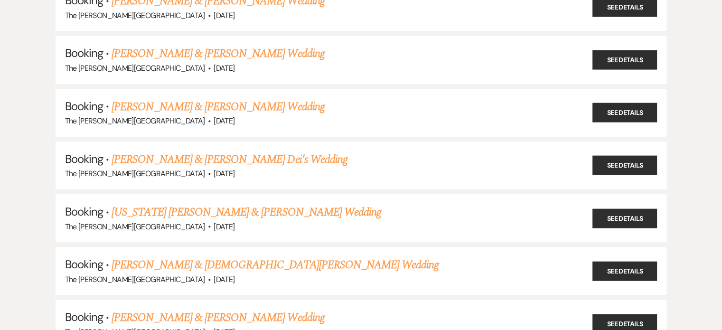
click at [69, 18] on div "The Harris Building · Sep 6, 2025" at bounding box center [361, 15] width 592 height 12
